Goal: Task Accomplishment & Management: Use online tool/utility

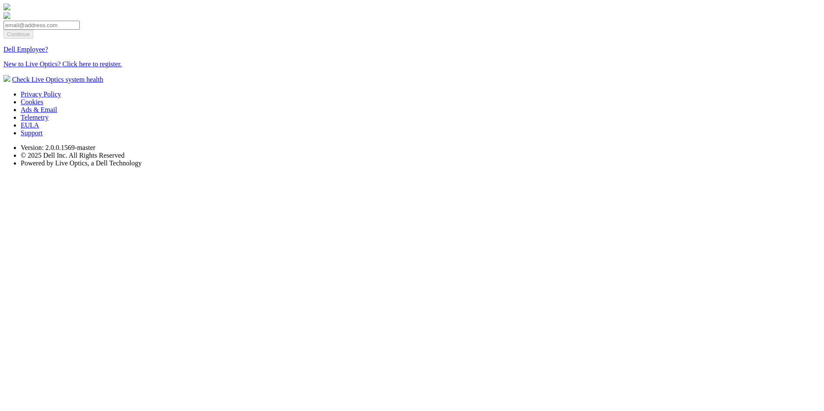
click at [48, 53] on link "Dell Employee?" at bounding box center [25, 49] width 45 height 7
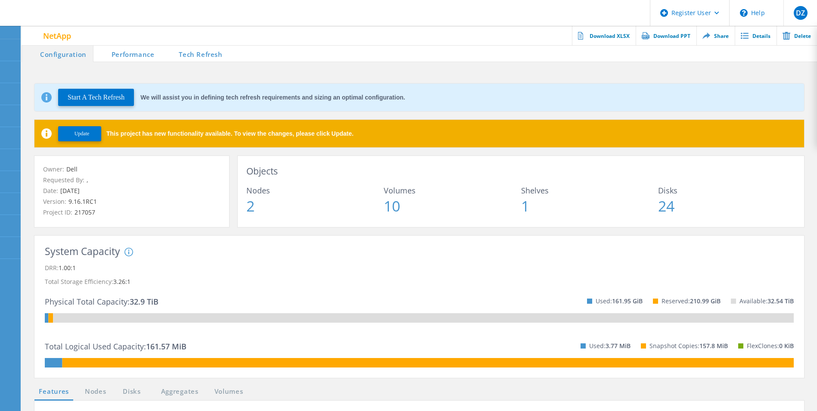
click at [92, 129] on button "Update" at bounding box center [79, 133] width 43 height 15
click at [89, 135] on span "Update" at bounding box center [82, 134] width 15 height 6
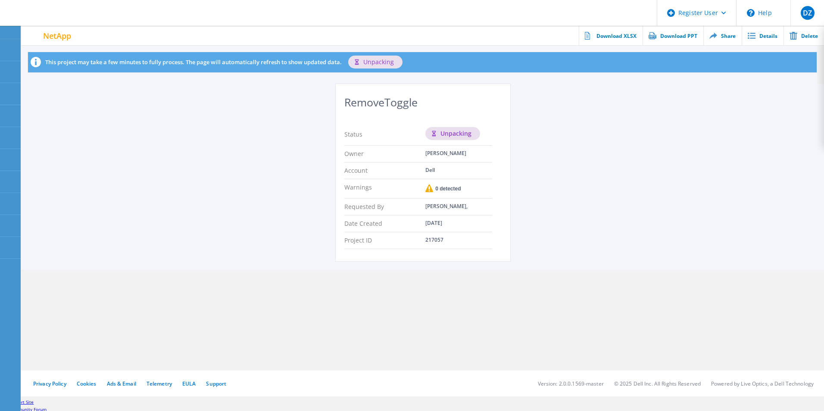
click at [567, 224] on div "RemoveToggle Status unpacking Owner Dhruvi Zala Account Dell Warnings 0 detecte…" at bounding box center [423, 177] width 802 height 186
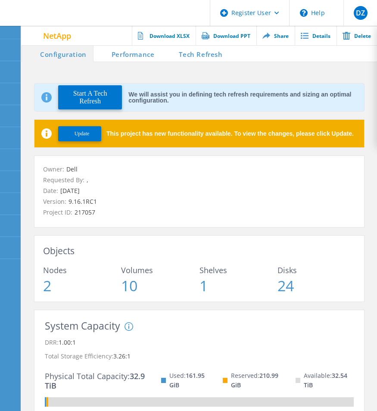
click at [75, 137] on button "Update" at bounding box center [79, 133] width 43 height 15
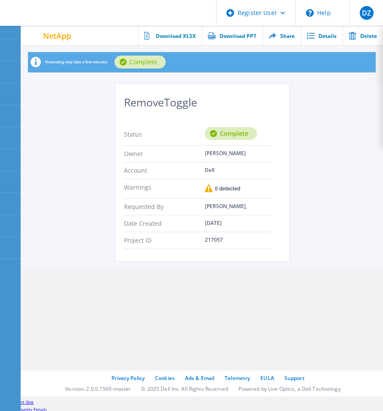
click at [383, 185] on div "RemoveToggle Status Complete Owner Dhruvi Zala Account Dell Warnings 0 detected…" at bounding box center [203, 177] width 362 height 186
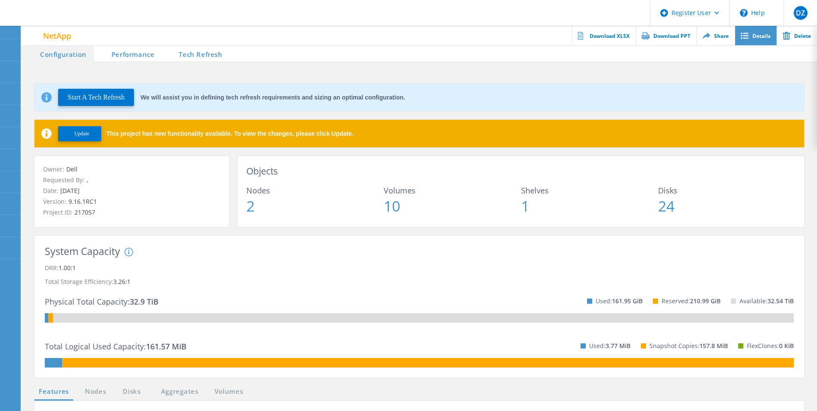
click at [284, 39] on link "Details" at bounding box center [756, 35] width 42 height 19
click at [89, 135] on span "Update" at bounding box center [82, 134] width 15 height 6
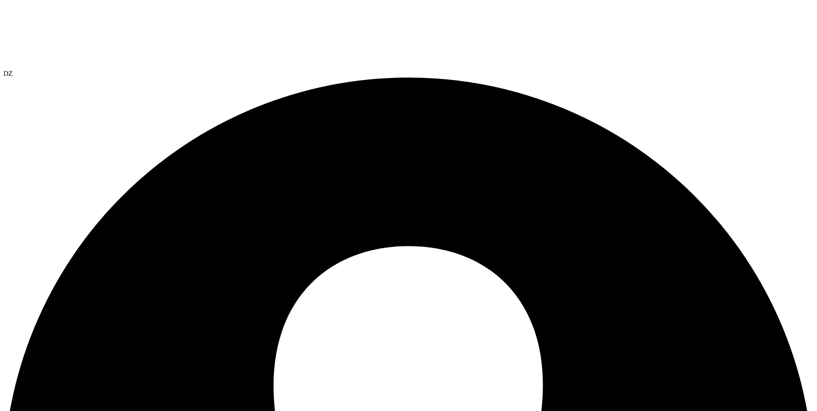
click at [13, 28] on div at bounding box center [408, 36] width 810 height 66
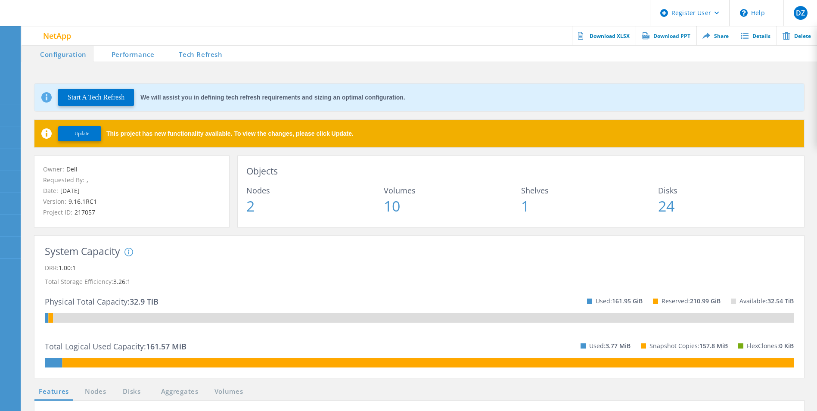
click at [75, 131] on span "Update" at bounding box center [82, 134] width 15 height 6
click at [81, 136] on span "Update" at bounding box center [82, 134] width 15 height 6
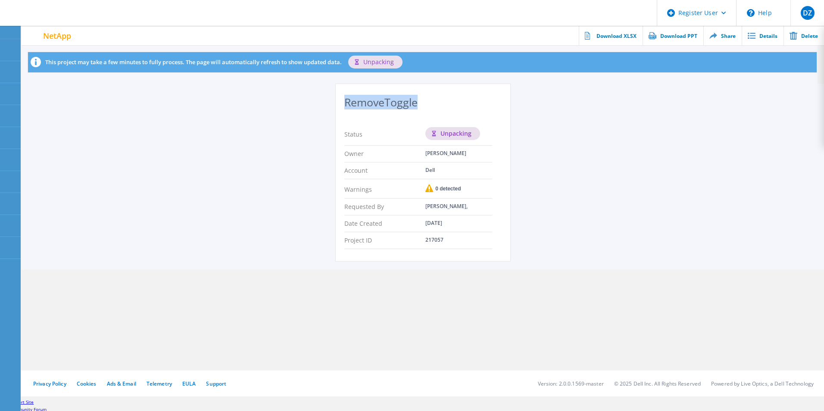
drag, startPoint x: 340, startPoint y: 100, endPoint x: 417, endPoint y: 100, distance: 76.3
click at [417, 100] on div "RemoveToggle Status unpacking Owner Dhruvi Zala Account Dell Warnings 0 detecte…" at bounding box center [423, 172] width 174 height 177
drag, startPoint x: 342, startPoint y: 153, endPoint x: 492, endPoint y: 144, distance: 150.6
click at [494, 144] on div "RemoveToggle Status Processing Owner Dhruvi Zala Account Dell Warnings 0 detect…" at bounding box center [423, 172] width 174 height 177
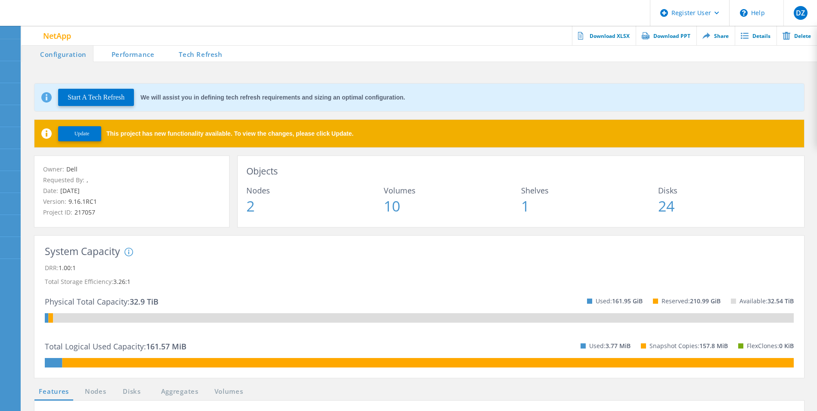
click at [396, 290] on div "Physical Total Capacity: 32.9 TiB Used: 161.95 GiB Reserved: 210.99 GiB Availab…" at bounding box center [419, 301] width 749 height 25
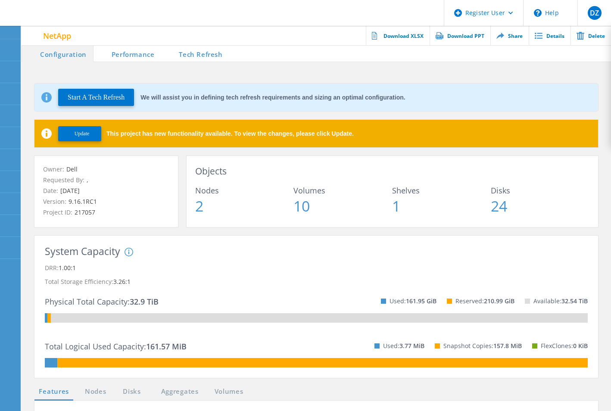
click at [84, 133] on span "Update" at bounding box center [82, 134] width 15 height 6
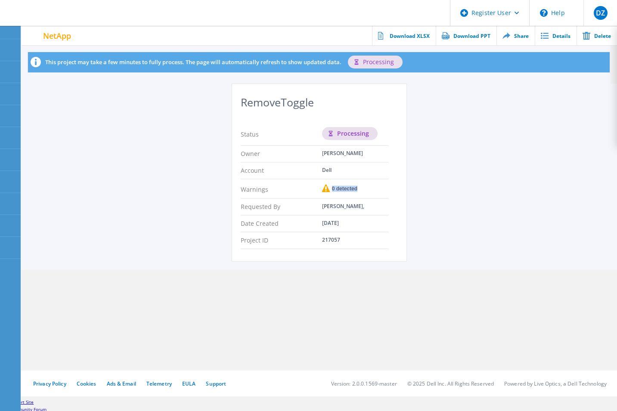
drag, startPoint x: 308, startPoint y: 191, endPoint x: 363, endPoint y: 190, distance: 55.6
click at [363, 190] on div "Warnings 0 detected" at bounding box center [315, 188] width 148 height 19
click at [346, 189] on span "0 detected" at bounding box center [344, 188] width 28 height 5
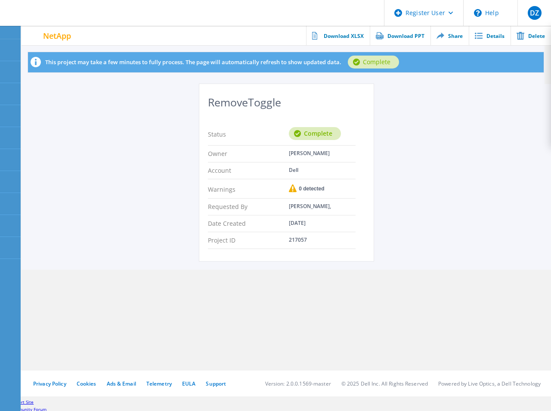
click at [551, 246] on div "RemoveToggle Status Complete Owner Dhruvi Zala Account Dell Warnings 0 detected…" at bounding box center [287, 177] width 530 height 186
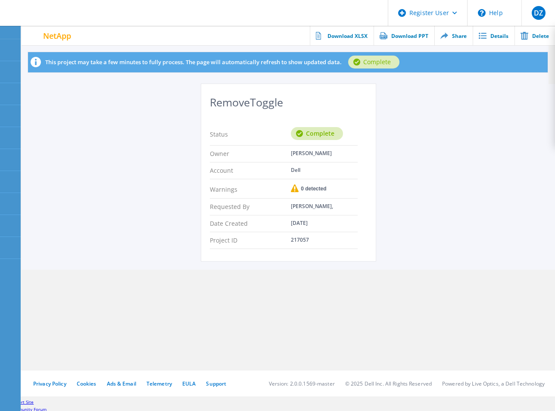
click at [4, 35] on div at bounding box center [9, 32] width 13 height 8
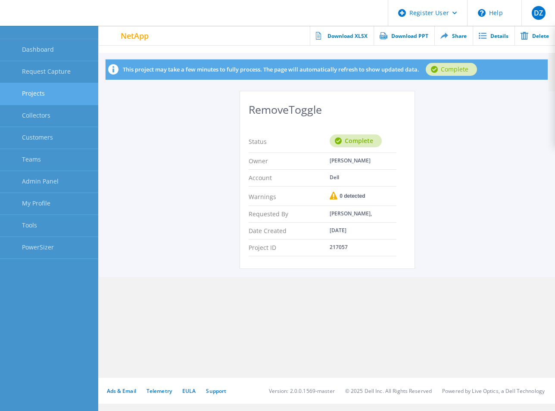
click at [72, 90] on link "Projects" at bounding box center [49, 94] width 98 height 22
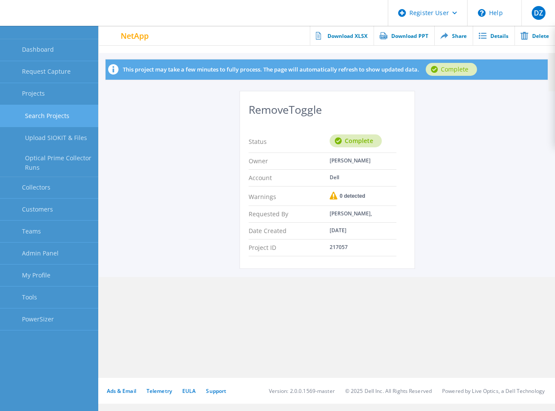
click at [78, 113] on link "Search Projects" at bounding box center [49, 116] width 98 height 22
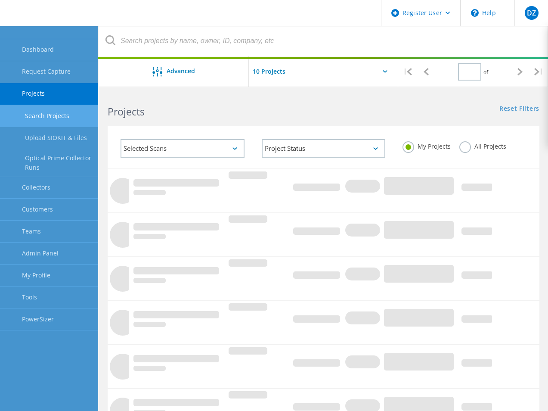
type input "1"
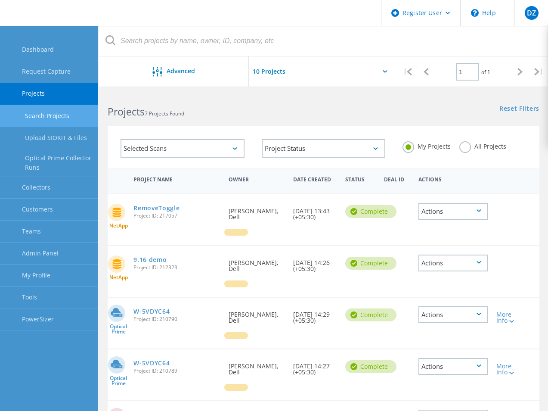
click at [471, 146] on label "All Projects" at bounding box center [483, 145] width 47 height 8
click at [0, 0] on input "All Projects" at bounding box center [0, 0] width 0 height 0
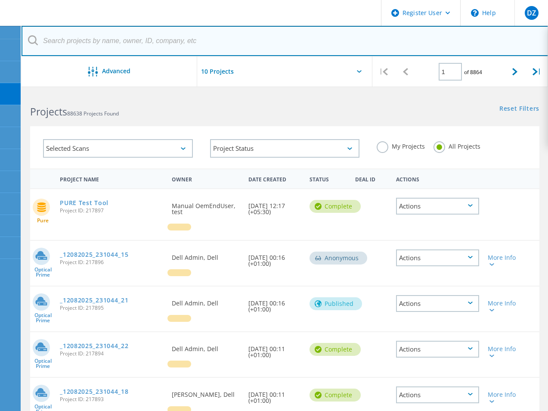
click at [259, 46] on input "text" at bounding box center [285, 41] width 527 height 30
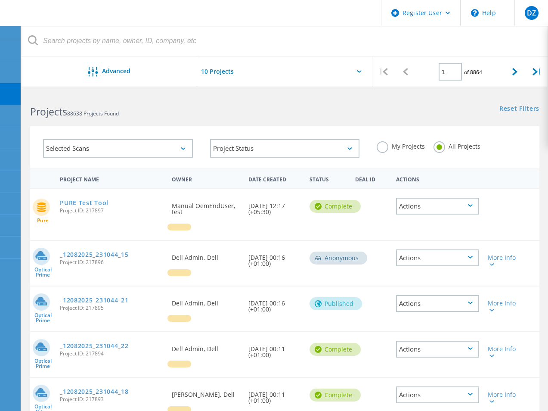
click at [187, 146] on div "Selected Scans" at bounding box center [118, 148] width 150 height 19
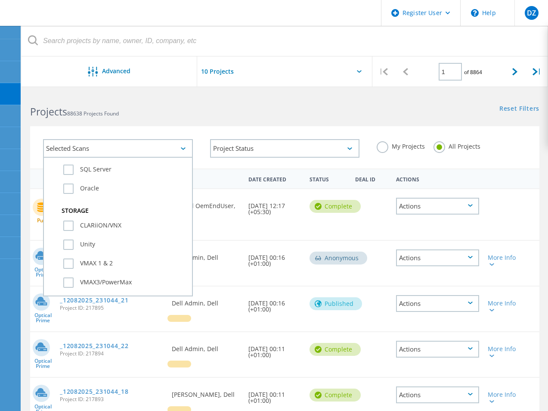
scroll to position [129, 0]
click at [69, 204] on label "Unity" at bounding box center [125, 208] width 124 height 10
click at [0, 0] on input "Unity" at bounding box center [0, 0] width 0 height 0
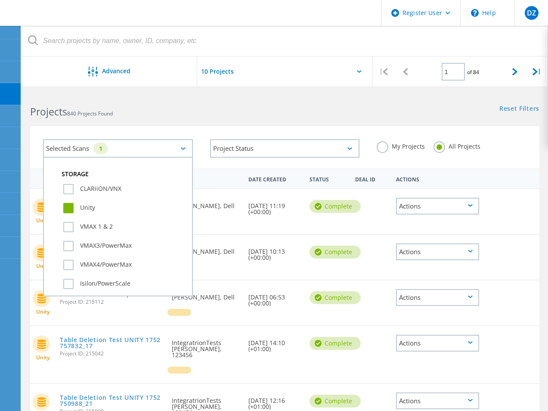
click at [250, 113] on h2 "Projects 840 Projects Found" at bounding box center [153, 112] width 246 height 14
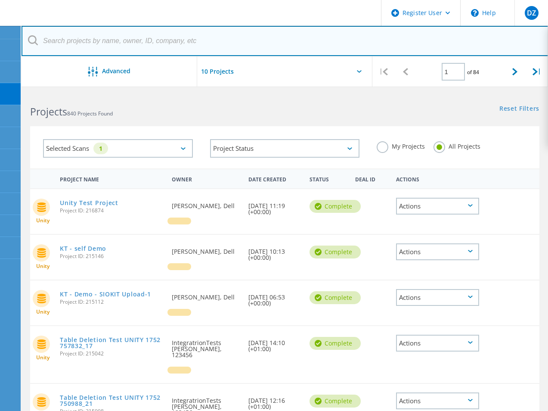
click at [192, 35] on input "text" at bounding box center [285, 41] width 527 height 30
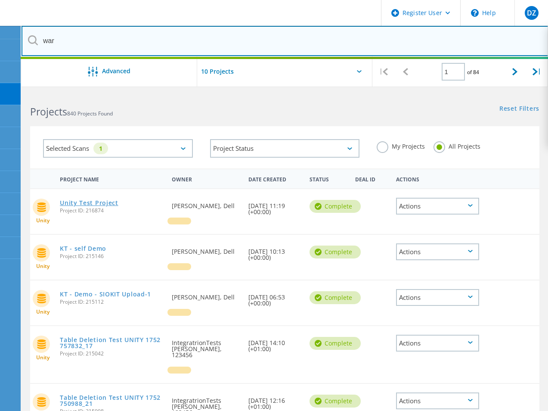
type input "war"
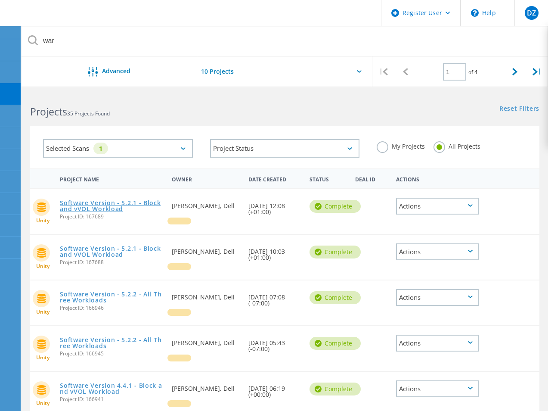
click at [92, 205] on link "Software Version - 5.2.1 - Block and vVOL Workload" at bounding box center [111, 206] width 103 height 12
click at [388, 143] on label "My Projects" at bounding box center [401, 145] width 48 height 8
click at [0, 0] on input "My Projects" at bounding box center [0, 0] width 0 height 0
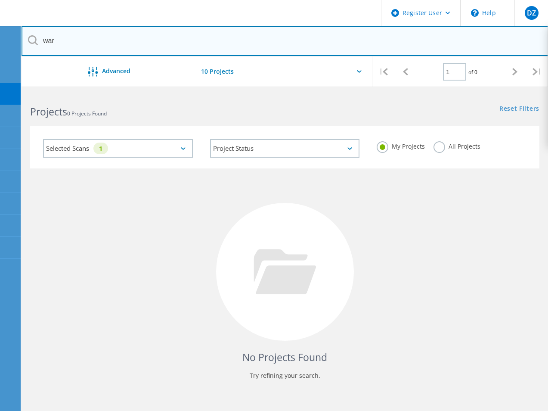
click at [112, 32] on input "war" at bounding box center [285, 41] width 527 height 30
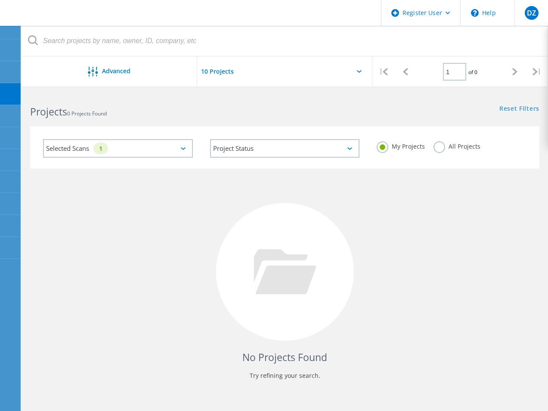
click at [404, 103] on div "Reset Filters Show Filters" at bounding box center [416, 101] width 263 height 16
click at [220, 75] on input "text" at bounding box center [240, 71] width 86 height 30
click at [230, 90] on div "Show 10 Projects" at bounding box center [240, 94] width 85 height 14
type input "Show 10 Projects"
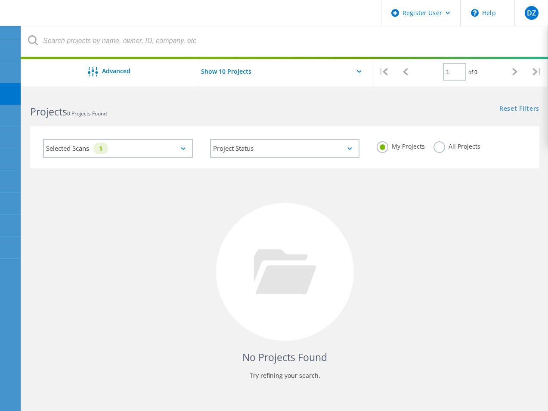
click at [288, 93] on div "Reset Filters Show Filters" at bounding box center [416, 101] width 263 height 16
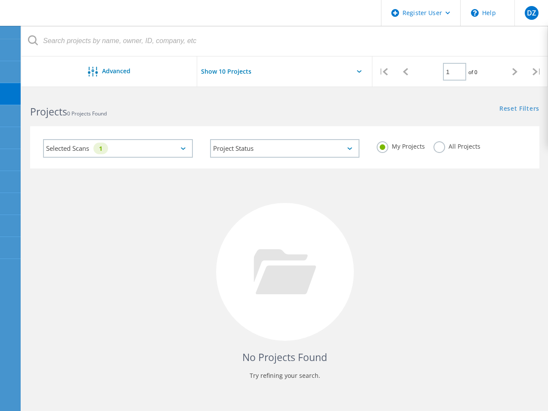
click at [181, 148] on icon at bounding box center [183, 148] width 5 height 3
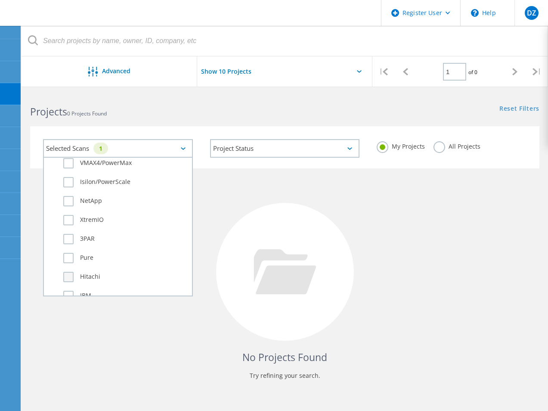
scroll to position [215, 0]
click at [71, 212] on label "NetApp" at bounding box center [125, 217] width 124 height 10
click at [0, 0] on input "NetApp" at bounding box center [0, 0] width 0 height 0
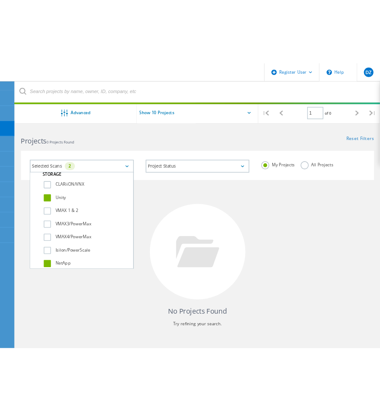
scroll to position [129, 0]
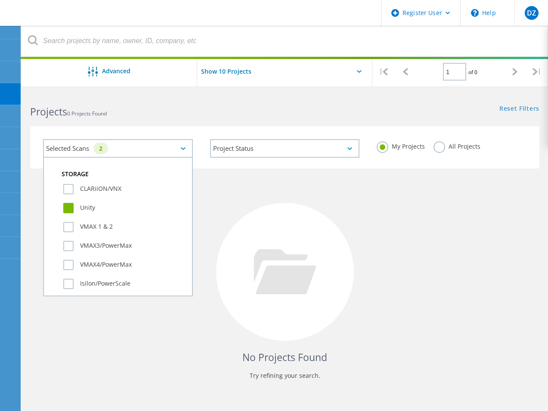
click at [71, 208] on label "Unity" at bounding box center [125, 208] width 124 height 10
click at [0, 0] on input "Unity" at bounding box center [0, 0] width 0 height 0
click at [264, 215] on div at bounding box center [285, 272] width 138 height 138
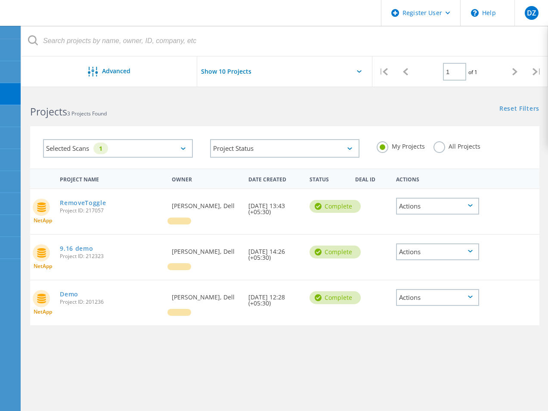
click at [301, 121] on div "Selected Scans 1 Project Status In Progress Complete Published Anonymous Archiv…" at bounding box center [285, 141] width 527 height 53
click at [81, 205] on link "RemoveToggle" at bounding box center [83, 203] width 46 height 6
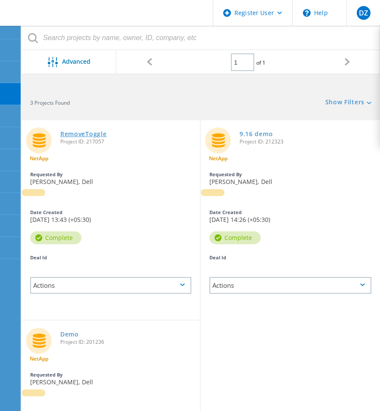
click at [82, 134] on link "RemoveToggle" at bounding box center [83, 134] width 46 height 6
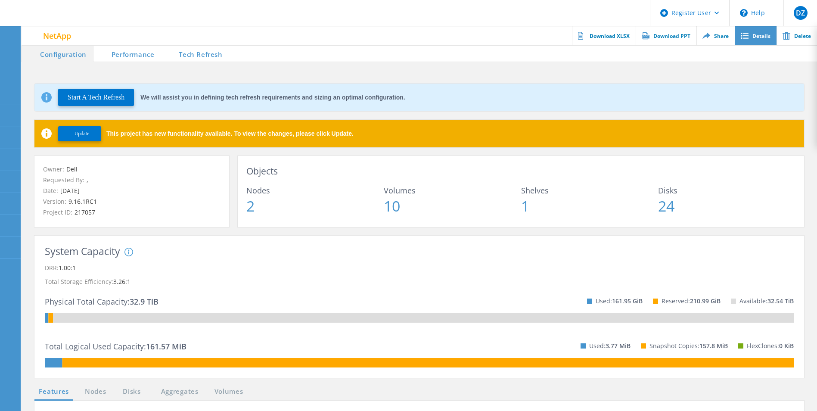
click at [758, 34] on link "Details" at bounding box center [756, 35] width 42 height 19
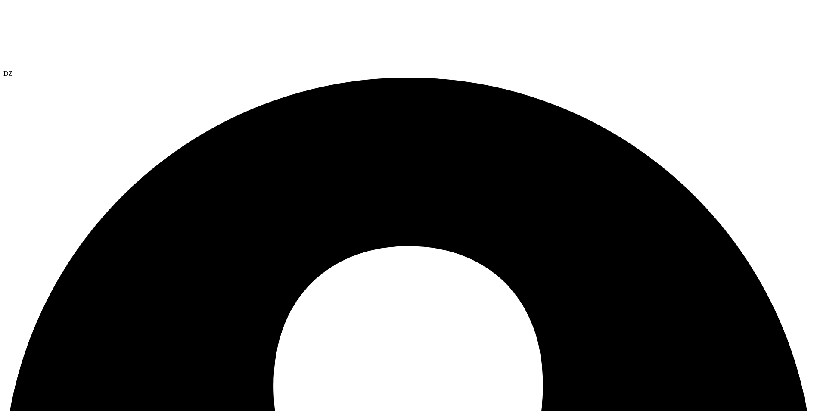
drag, startPoint x: 240, startPoint y: 186, endPoint x: 291, endPoint y: 184, distance: 51.7
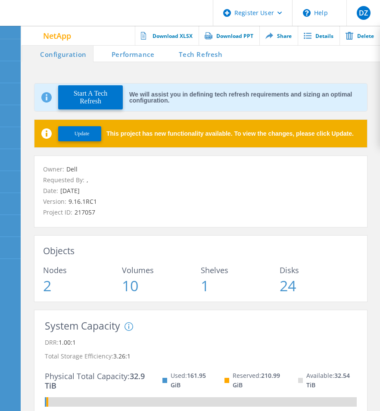
click at [85, 131] on span "Update" at bounding box center [82, 134] width 15 height 6
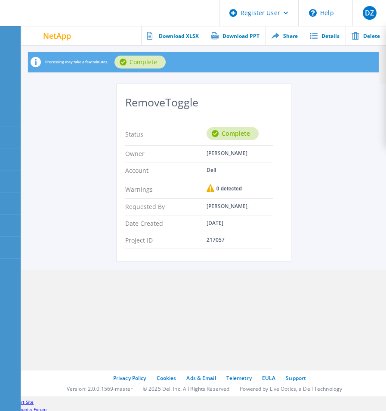
click at [10, 34] on icon at bounding box center [11, 32] width 6 height 8
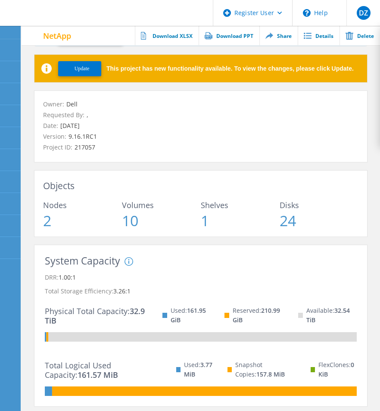
scroll to position [43, 0]
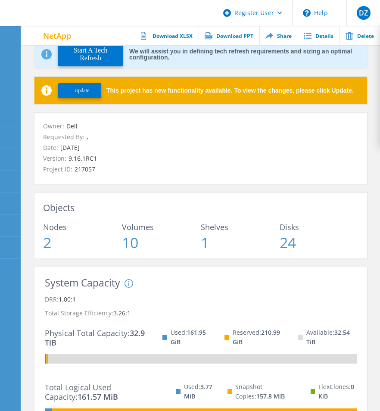
click at [87, 91] on span "Update" at bounding box center [82, 90] width 15 height 6
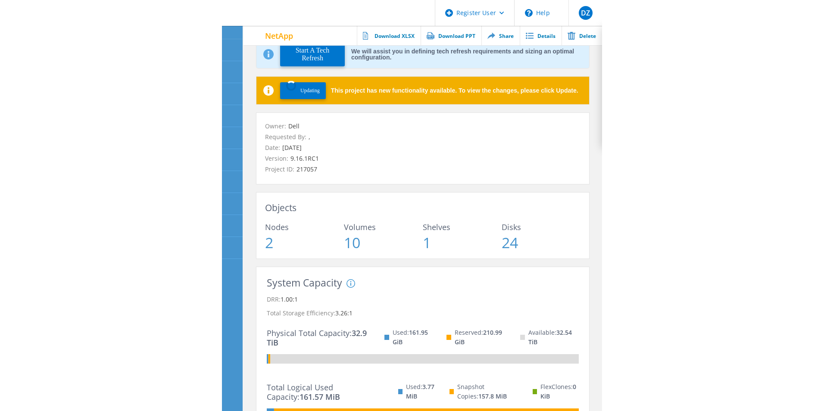
scroll to position [0, 0]
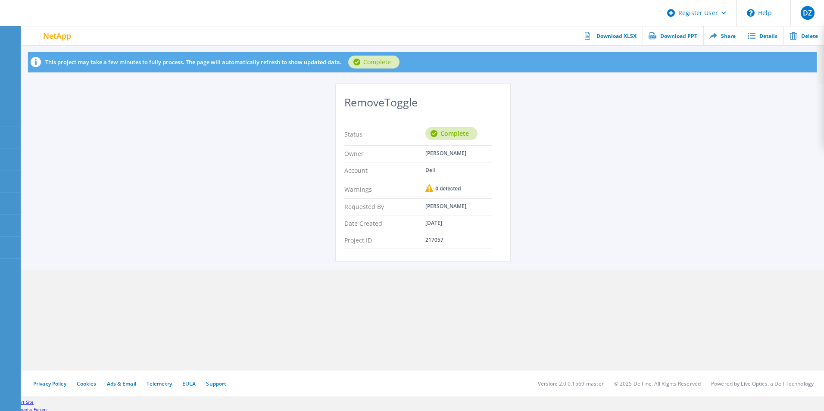
click at [386, 335] on section "Processing may take a few minutes. This project may take a few minutes to fully…" at bounding box center [423, 197] width 802 height 302
